Goal: Check status: Check status

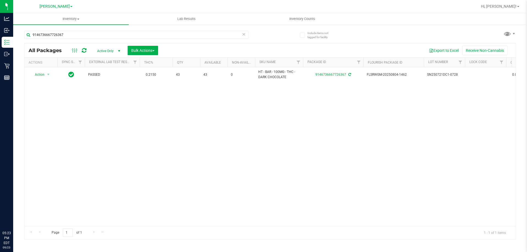
click at [138, 35] on input "9146736667726367" at bounding box center [136, 35] width 224 height 8
type input "2732616845991727"
click at [44, 75] on span "Action" at bounding box center [37, 75] width 15 height 8
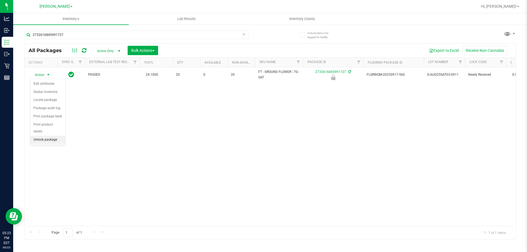
click at [46, 136] on li "Unlock package" at bounding box center [47, 140] width 35 height 8
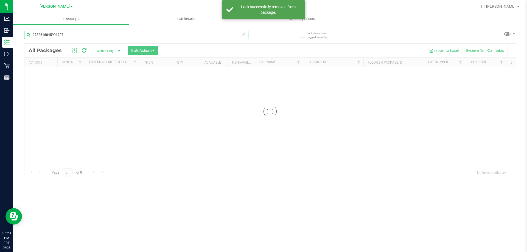
click at [89, 32] on input "2732616845991727" at bounding box center [136, 35] width 224 height 8
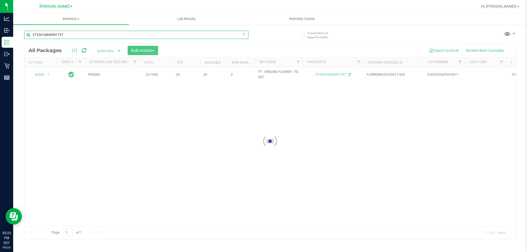
click at [89, 32] on input "2732616845991727" at bounding box center [136, 35] width 224 height 8
type input "6401572644272900"
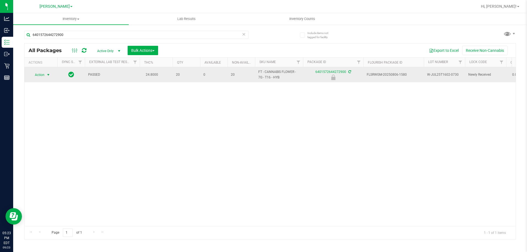
click at [46, 77] on span "select" at bounding box center [48, 75] width 7 height 8
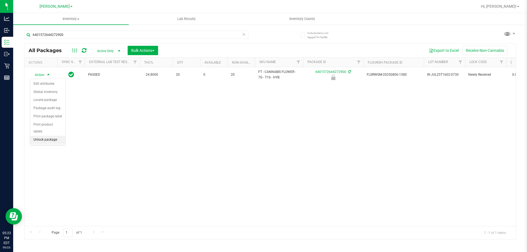
click at [40, 136] on li "Unlock package" at bounding box center [47, 140] width 35 height 8
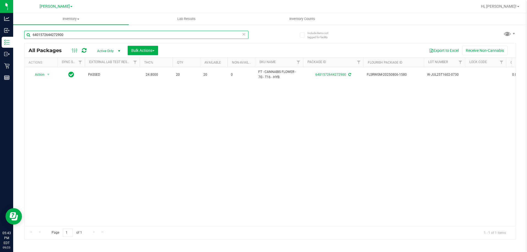
click at [107, 37] on input "6401572644272900" at bounding box center [136, 35] width 224 height 8
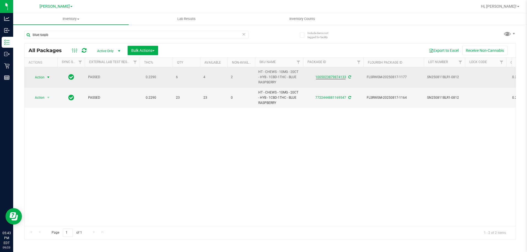
click at [38, 78] on span "Action" at bounding box center [37, 78] width 15 height 8
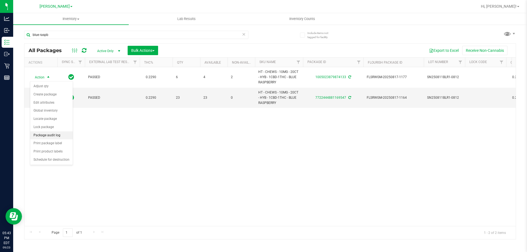
click at [53, 135] on li "Package audit log" at bounding box center [51, 135] width 43 height 8
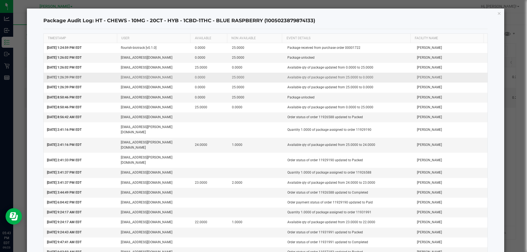
drag, startPoint x: 155, startPoint y: 14, endPoint x: 139, endPoint y: 77, distance: 65.2
click at [155, 14] on div "Package Audit Log: HT - CHEWS - 10MG - 20CT - HYB - 1CBD-1THC - BLUE RASPBERRY …" at bounding box center [265, 21] width 444 height 16
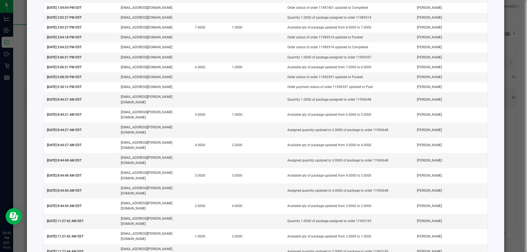
scroll to position [837, 0]
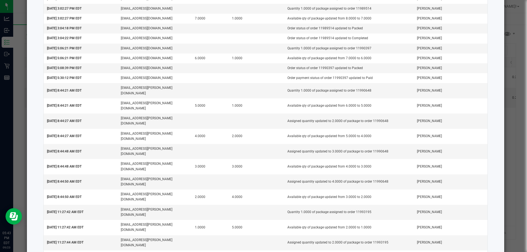
drag, startPoint x: 354, startPoint y: 221, endPoint x: 330, endPoint y: 222, distance: 24.1
copy td "11994836"
drag, startPoint x: 351, startPoint y: 163, endPoint x: 330, endPoint y: 165, distance: 20.7
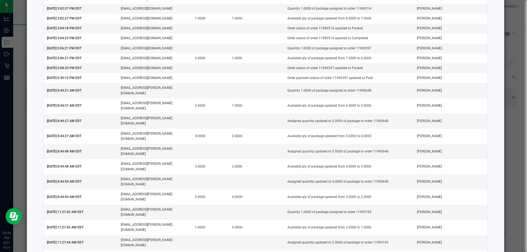
copy td "11990648"
drag, startPoint x: 329, startPoint y: 154, endPoint x: 314, endPoint y: 153, distance: 14.9
copy td "11993195"
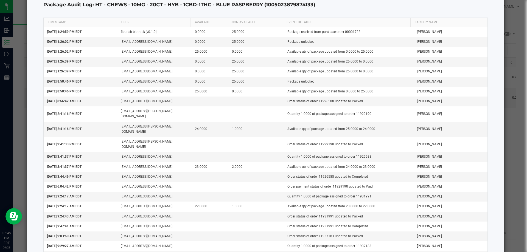
scroll to position [0, 0]
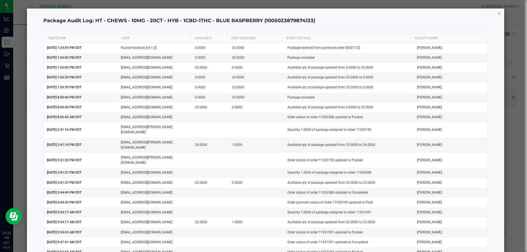
click at [497, 14] on icon "button" at bounding box center [499, 13] width 4 height 7
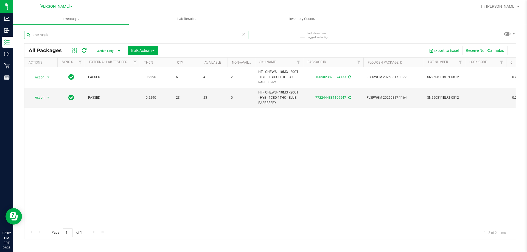
click at [97, 36] on input "blue raspb" at bounding box center [136, 35] width 224 height 8
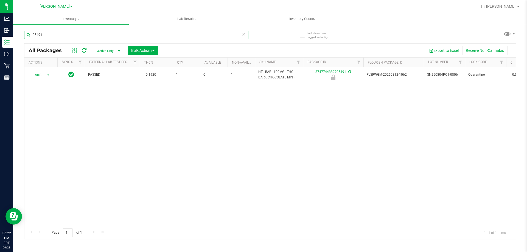
click at [116, 32] on input "05491" at bounding box center [136, 35] width 224 height 8
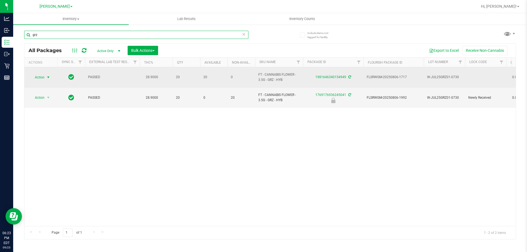
type input "grz"
click at [41, 75] on span "Action" at bounding box center [37, 78] width 15 height 8
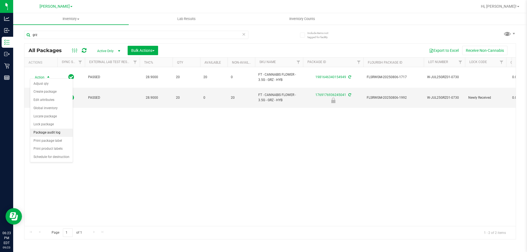
click at [38, 131] on li "Package audit log" at bounding box center [51, 133] width 43 height 8
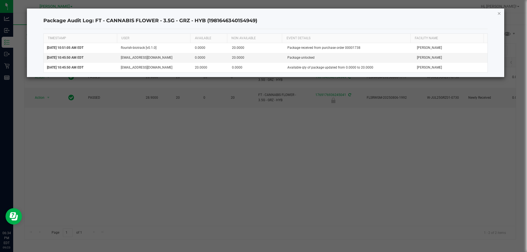
click at [499, 16] on icon "button" at bounding box center [499, 13] width 4 height 7
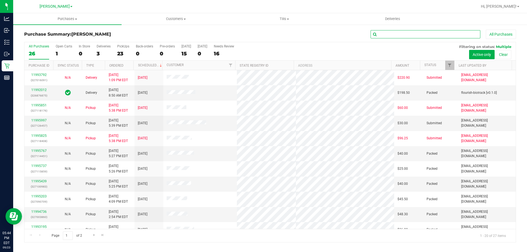
click at [460, 36] on input "text" at bounding box center [425, 34] width 110 height 8
paste input "11994836"
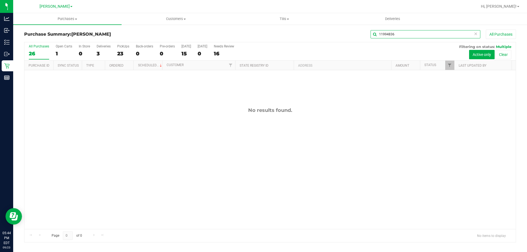
click at [412, 31] on input "11994836" at bounding box center [425, 34] width 110 height 8
drag, startPoint x: 406, startPoint y: 29, endPoint x: 397, endPoint y: 34, distance: 10.8
click at [397, 34] on input "11994836" at bounding box center [425, 34] width 110 height 8
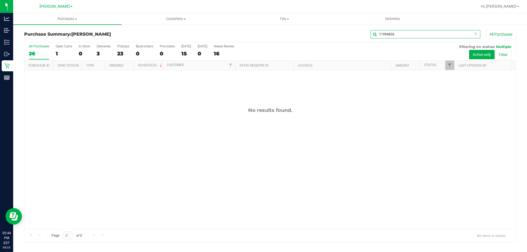
click at [397, 34] on input "11994836" at bounding box center [425, 34] width 110 height 8
paste input "0648"
click at [391, 31] on input "11990648" at bounding box center [425, 34] width 110 height 8
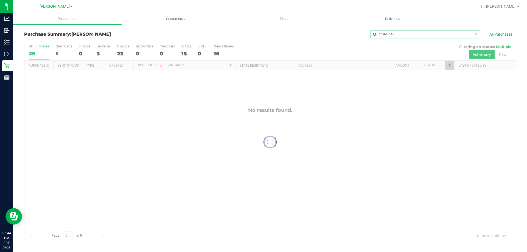
click at [391, 31] on input "11990648" at bounding box center [425, 34] width 110 height 8
paste input "3195"
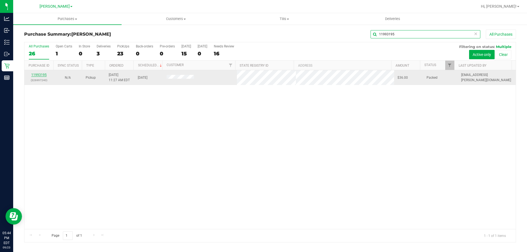
type input "11993195"
click at [43, 74] on link "11993195" at bounding box center [38, 75] width 15 height 4
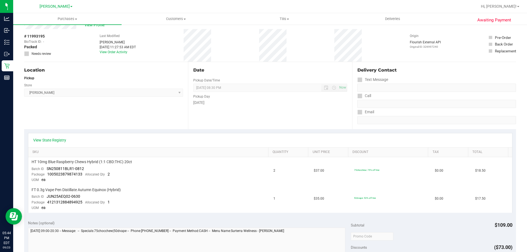
scroll to position [27, 0]
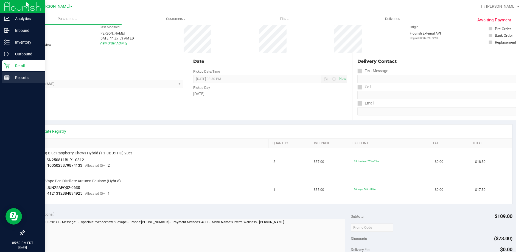
click at [18, 79] on p "Reports" at bounding box center [26, 77] width 33 height 7
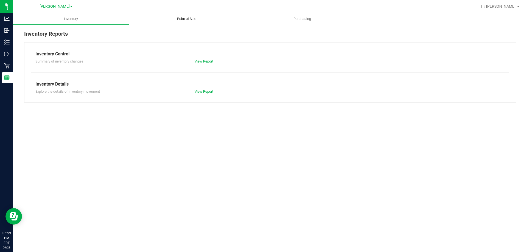
click at [183, 22] on uib-tab-heading "Point of Sale" at bounding box center [186, 18] width 115 height 11
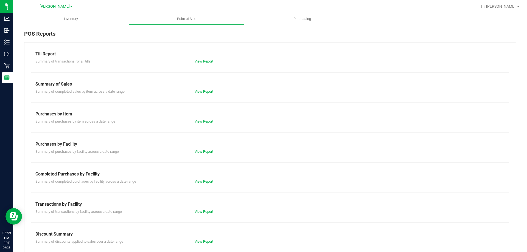
click at [206, 183] on link "View Report" at bounding box center [203, 181] width 19 height 4
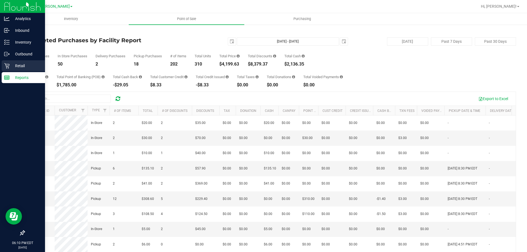
click at [9, 66] on icon at bounding box center [6, 65] width 5 height 5
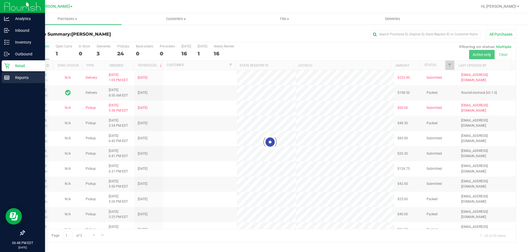
click at [17, 80] on p "Reports" at bounding box center [26, 77] width 33 height 7
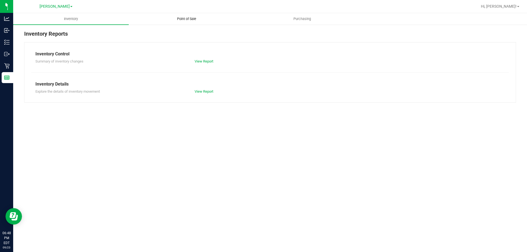
click at [191, 18] on span "Point of Sale" at bounding box center [187, 18] width 34 height 5
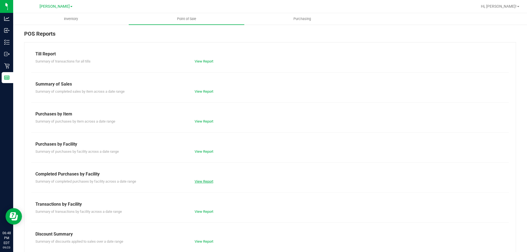
click at [201, 180] on link "View Report" at bounding box center [203, 181] width 19 height 4
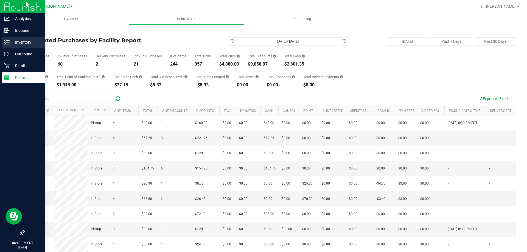
click at [26, 39] on p "Inventory" at bounding box center [26, 42] width 33 height 7
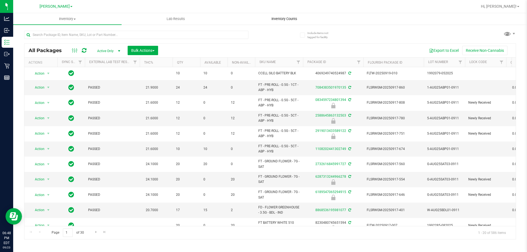
click at [288, 16] on uib-tab-heading "Inventory Counts" at bounding box center [284, 18] width 108 height 11
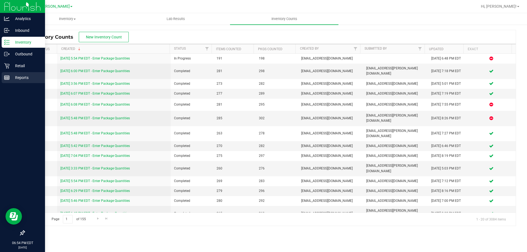
click at [21, 78] on p "Reports" at bounding box center [26, 77] width 33 height 7
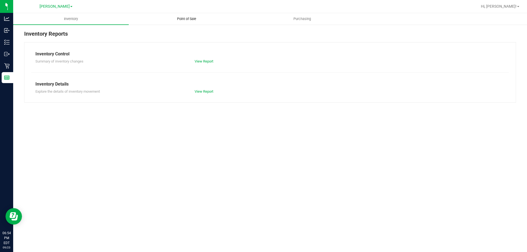
click at [183, 19] on span "Point of Sale" at bounding box center [187, 18] width 34 height 5
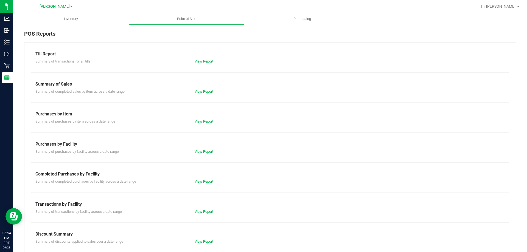
click at [196, 184] on div "Till Report Summary of transactions for all tills View Report Summary of Sales …" at bounding box center [270, 162] width 492 height 241
click at [199, 178] on div "Summary of completed purchases by facility across a date range View Report" at bounding box center [269, 180] width 477 height 7
click at [199, 179] on link "View Report" at bounding box center [203, 181] width 19 height 4
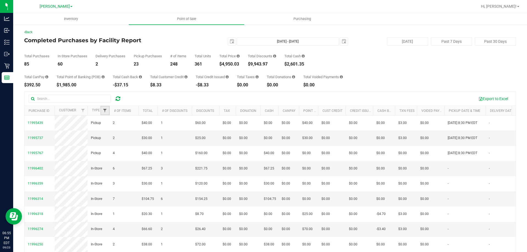
click at [105, 111] on span "Filter" at bounding box center [105, 110] width 4 height 4
click at [106, 142] on input "Delivery" at bounding box center [108, 142] width 4 height 4
checkbox input "true"
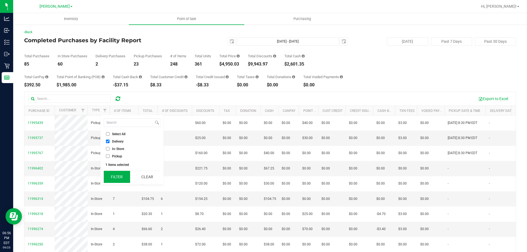
click at [125, 179] on button "Filter" at bounding box center [117, 177] width 26 height 12
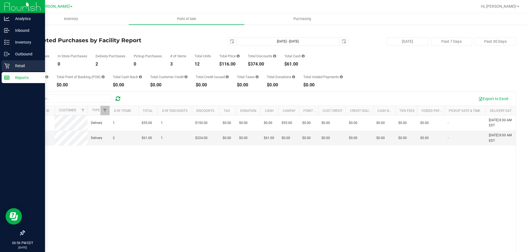
click at [10, 66] on p "Retail" at bounding box center [26, 66] width 33 height 7
